Goal: Task Accomplishment & Management: Use online tool/utility

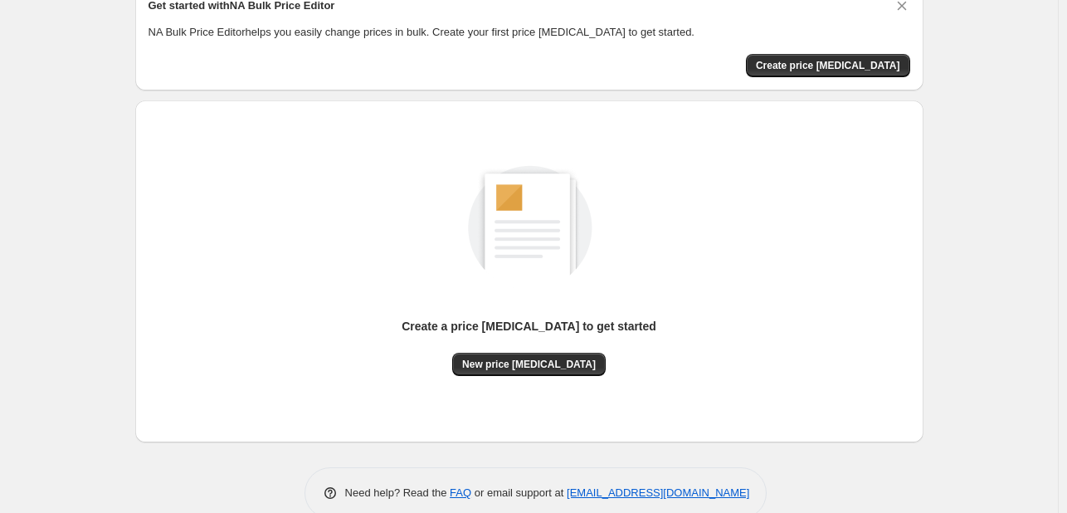
scroll to position [109, 0]
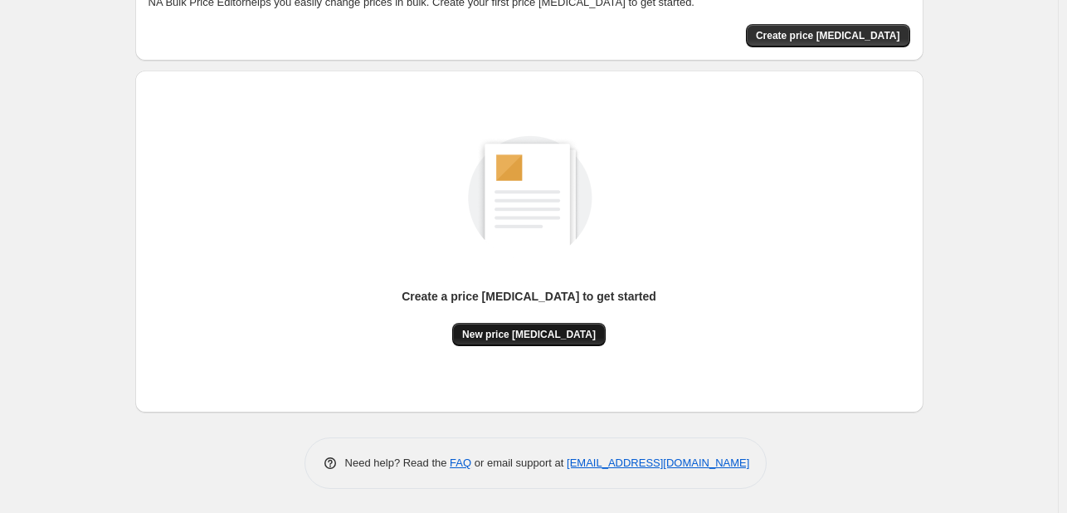
click at [543, 334] on span "New price [MEDICAL_DATA]" at bounding box center [529, 334] width 134 height 13
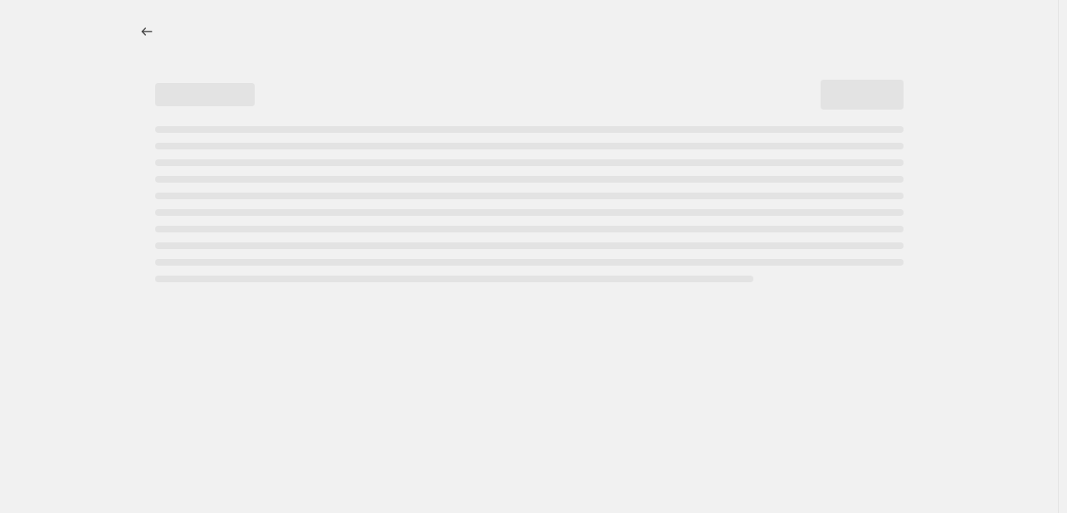
select select "percentage"
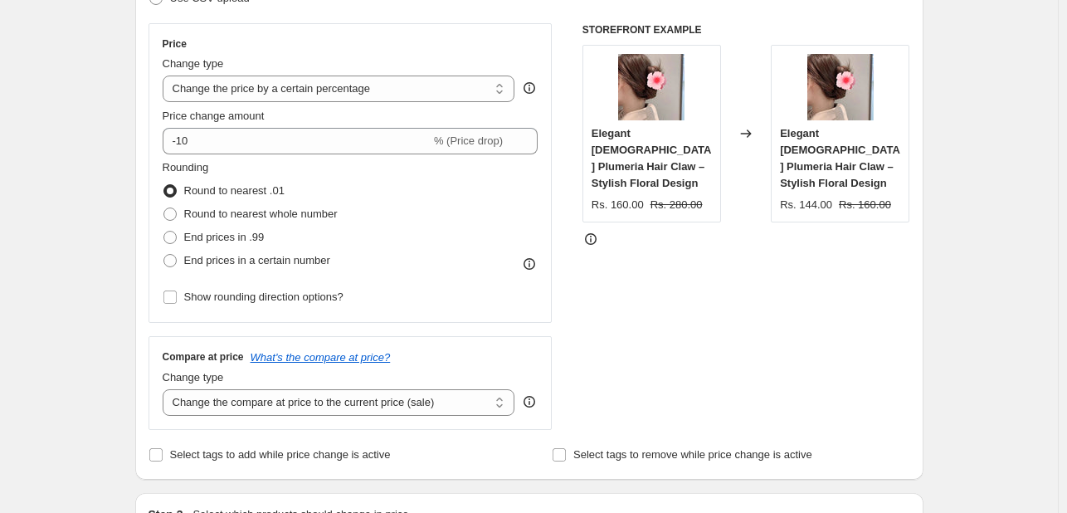
scroll to position [322, 0]
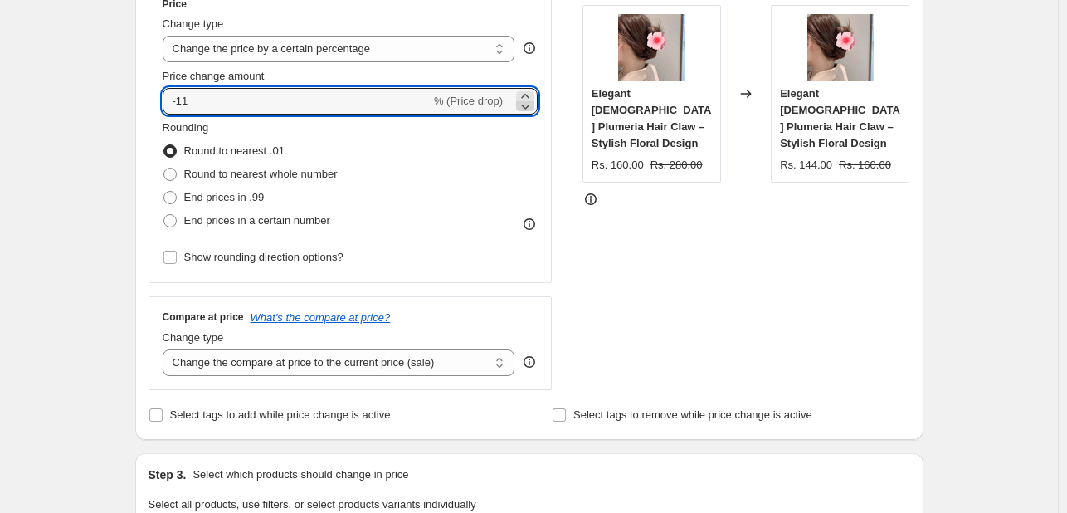
click at [529, 100] on icon at bounding box center [525, 106] width 17 height 17
drag, startPoint x: 529, startPoint y: 100, endPoint x: 484, endPoint y: 98, distance: 44.8
click at [484, 98] on div "-15 % (Price drop)" at bounding box center [351, 101] width 376 height 27
click at [484, 98] on span "% (Price drop)" at bounding box center [468, 101] width 69 height 12
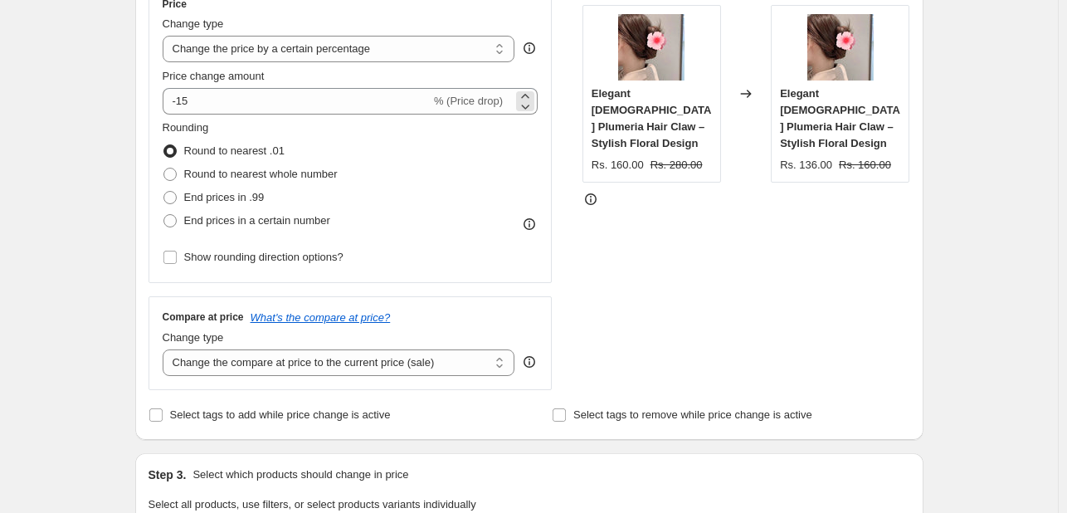
click at [484, 98] on span "% (Price drop)" at bounding box center [468, 101] width 69 height 12
drag, startPoint x: 484, startPoint y: 98, endPoint x: 530, endPoint y: 94, distance: 45.8
click at [530, 94] on div "-15 % (Price drop)" at bounding box center [351, 101] width 376 height 27
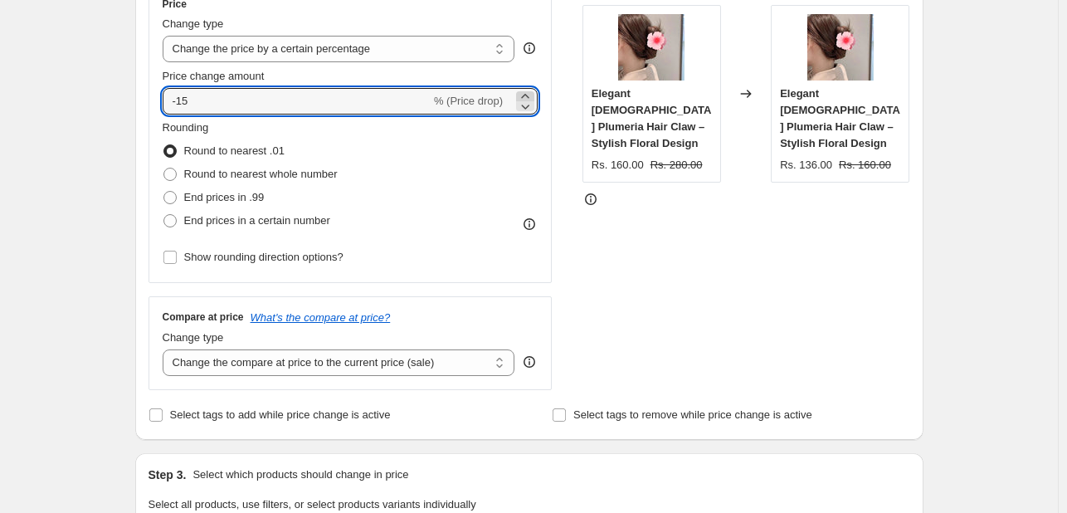
click at [528, 94] on icon at bounding box center [524, 96] width 7 height 4
type input "-12"
click at [494, 187] on div "Rounding Round to nearest .01 Round to nearest whole number End prices in .99 E…" at bounding box center [351, 175] width 376 height 113
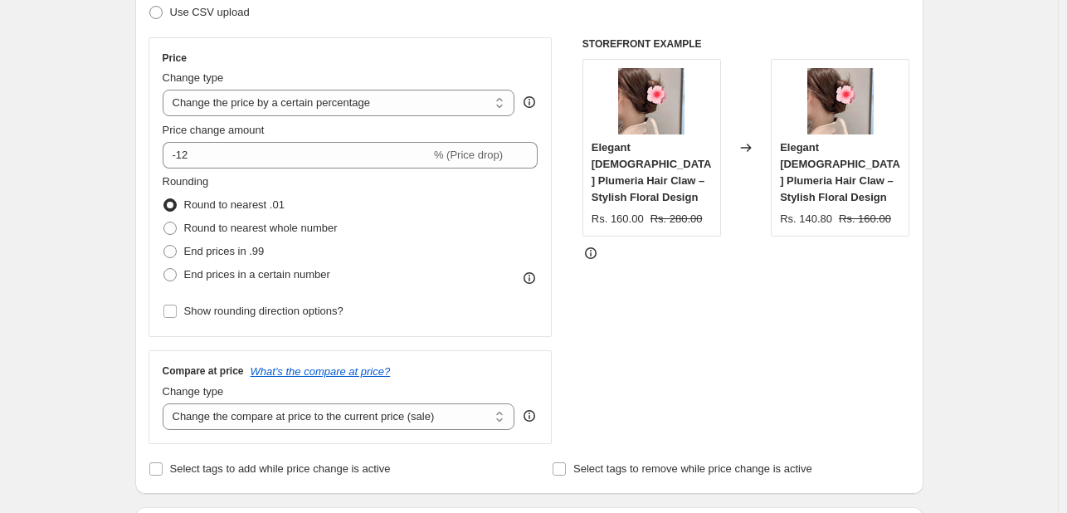
scroll to position [0, 0]
